Goal: Navigation & Orientation: Go to known website

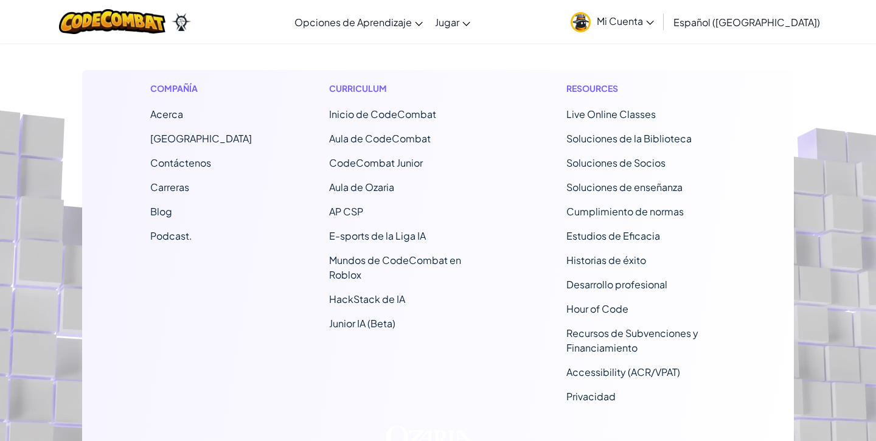
scroll to position [10143, 0]
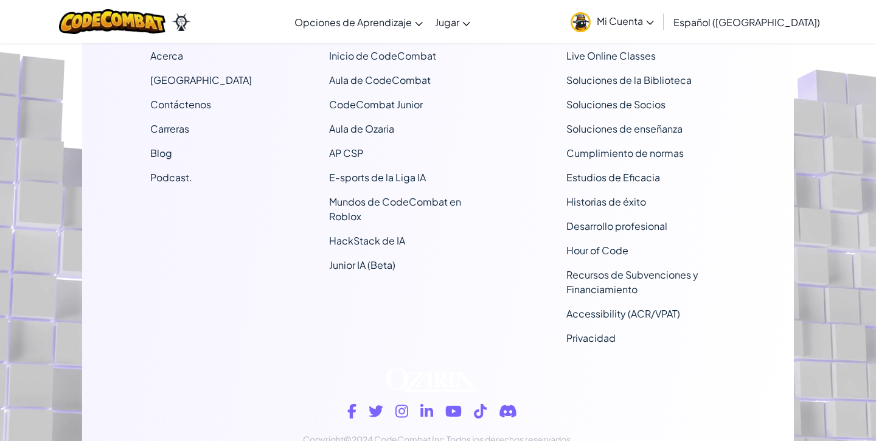
click at [654, 25] on span "Mi Cuenta" at bounding box center [625, 21] width 57 height 13
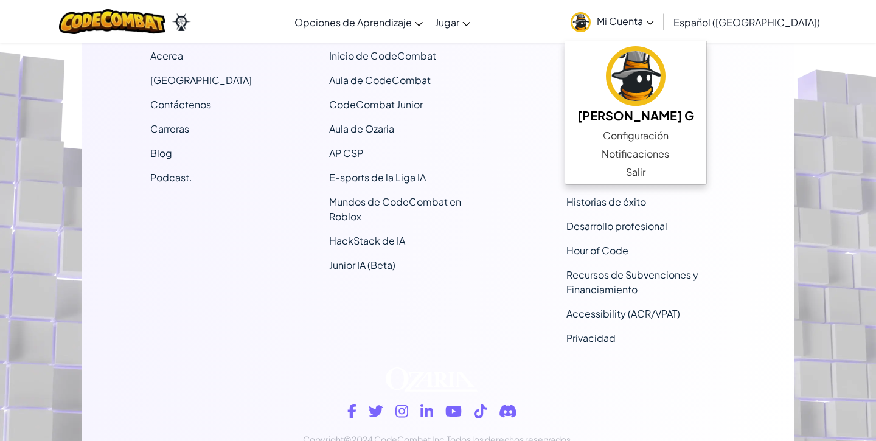
click at [624, 20] on link "Mi Cuenta" at bounding box center [613, 21] width 96 height 38
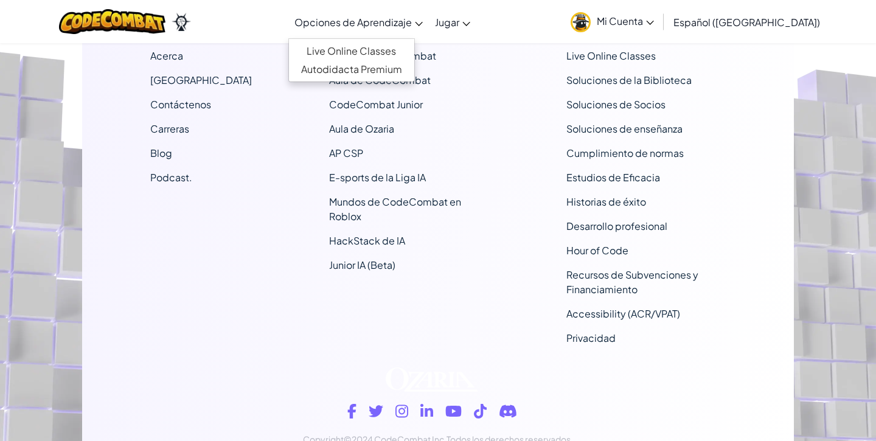
scroll to position [10145, 0]
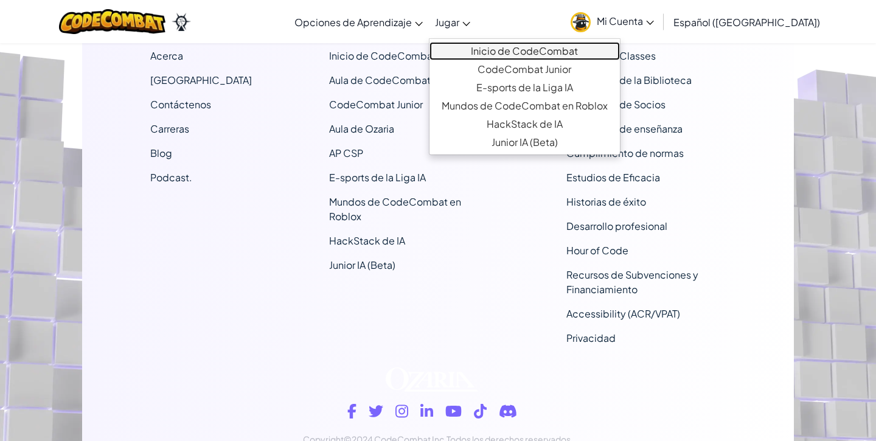
click at [536, 57] on link "Inicio de CodeCombat" at bounding box center [525, 51] width 190 height 18
